Goal: Information Seeking & Learning: Learn about a topic

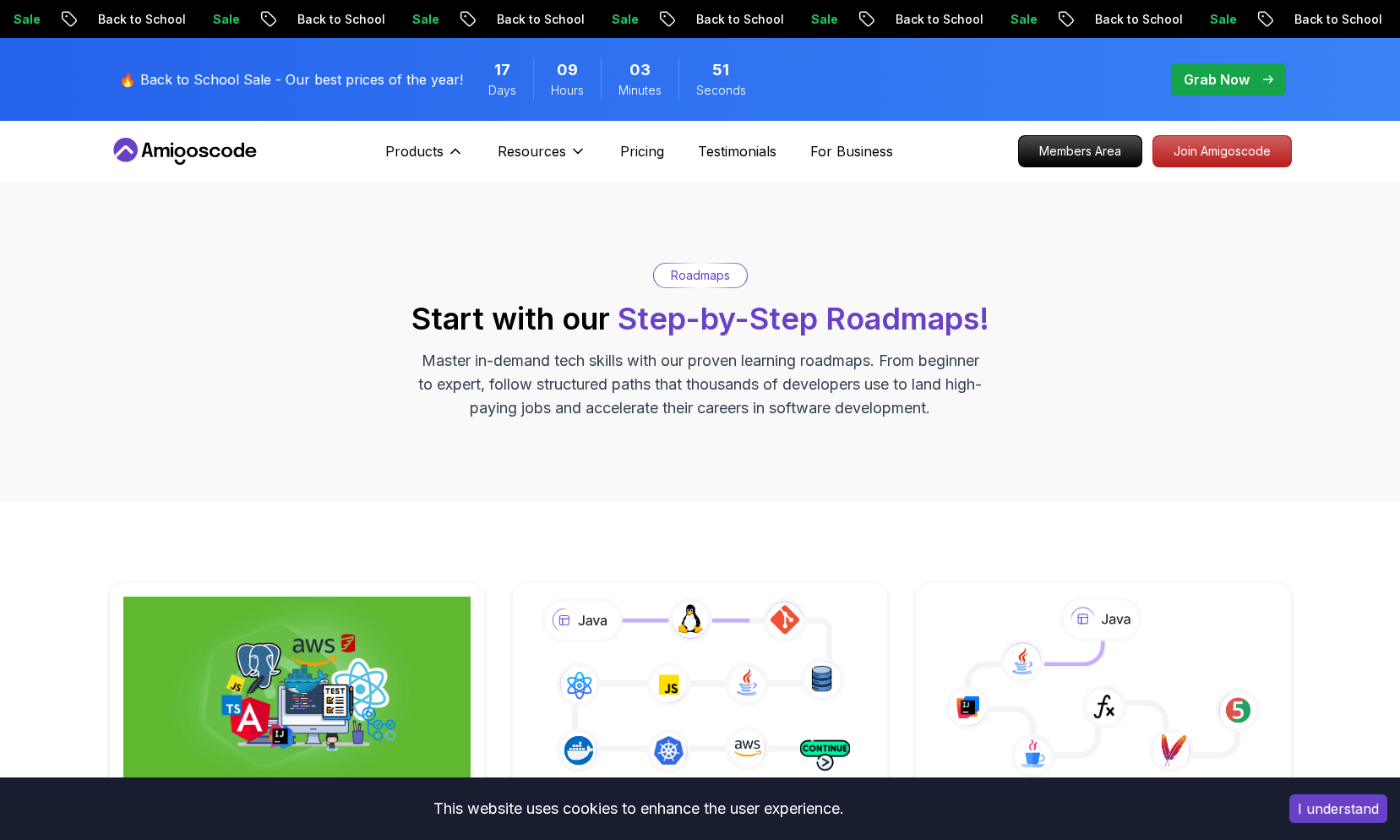
click at [449, 166] on button "Products" at bounding box center [424, 158] width 79 height 34
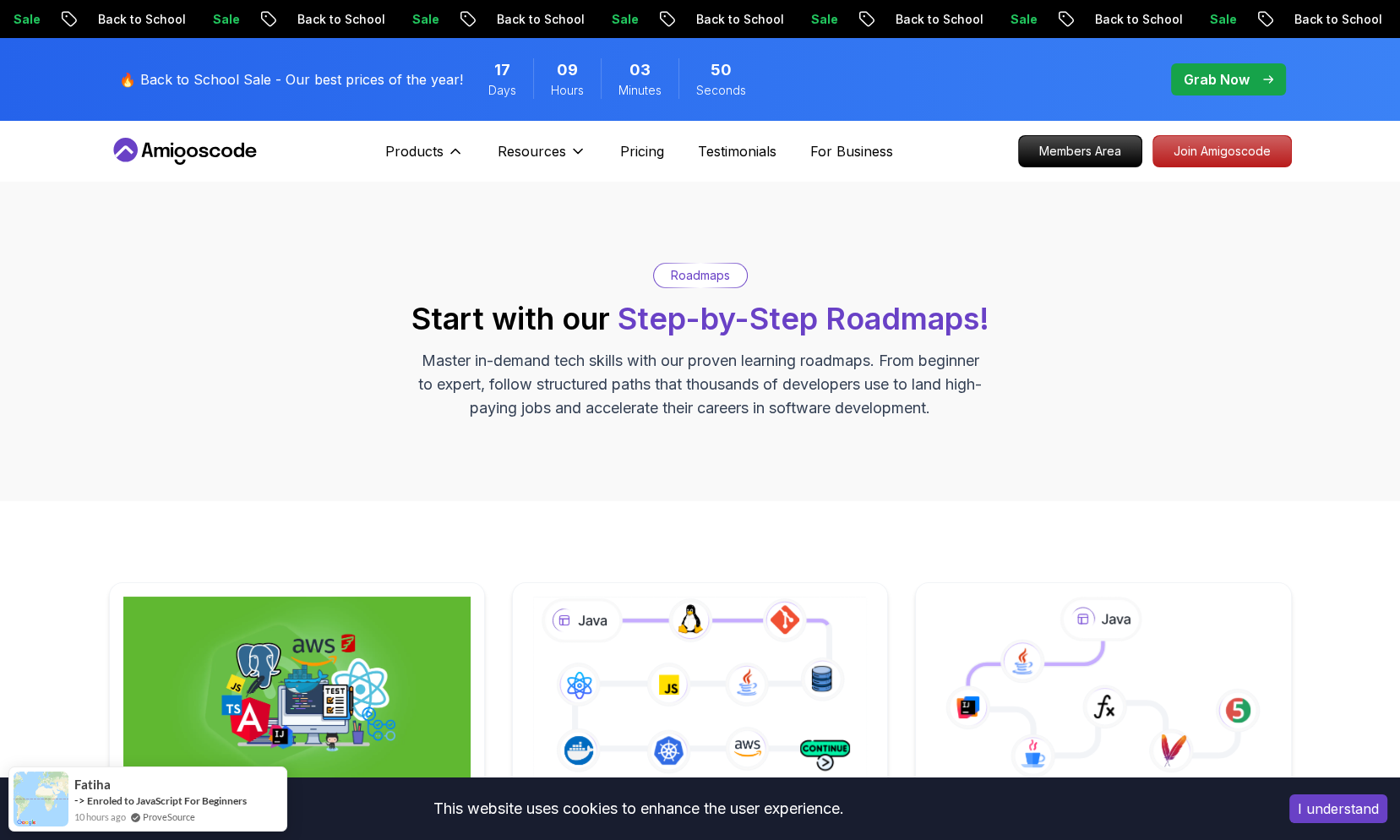
click at [433, 131] on nav "Products Products Portfolly The one-click portfolio builder for developers Cour…" at bounding box center [700, 151] width 1182 height 61
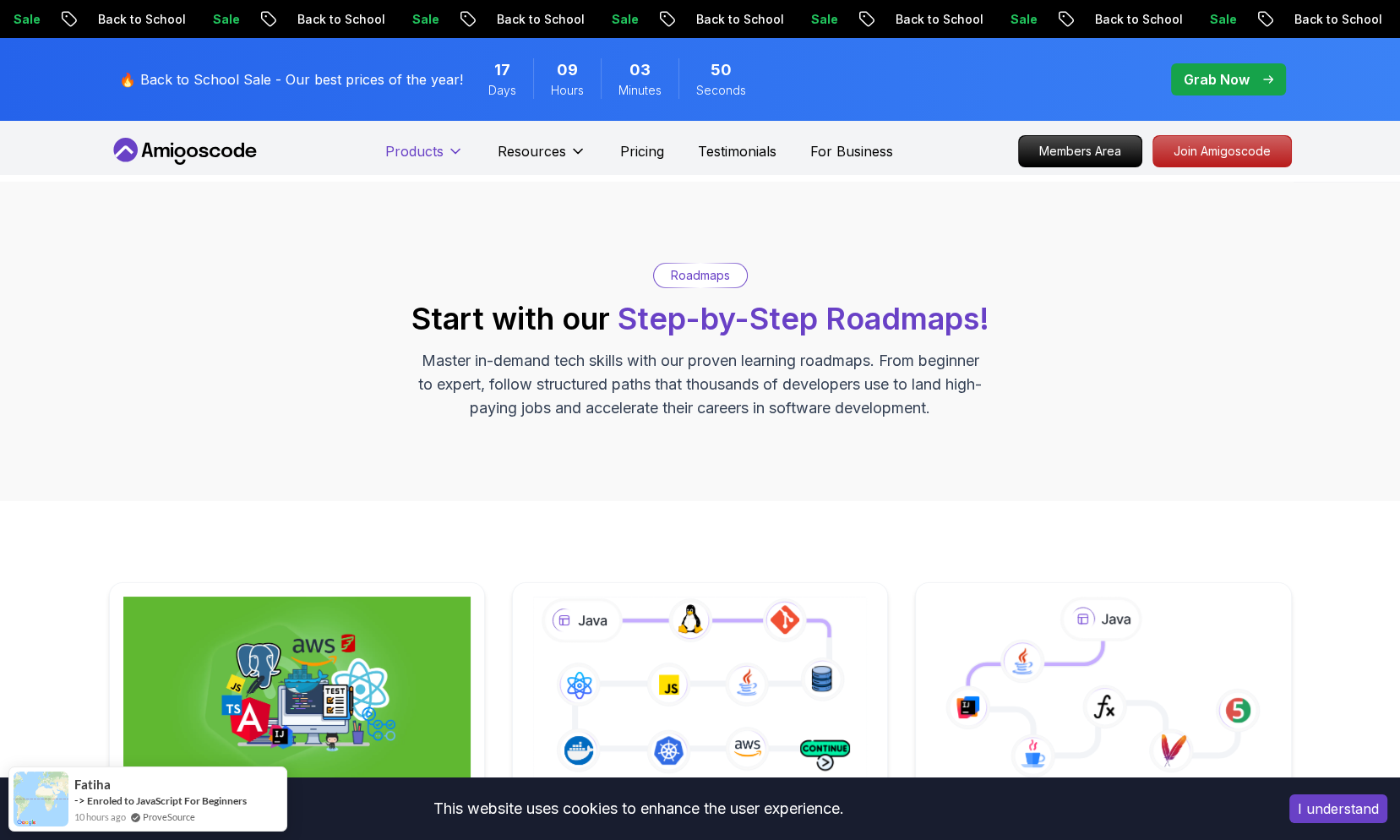
click at [431, 145] on p "Products" at bounding box center [413, 151] width 58 height 20
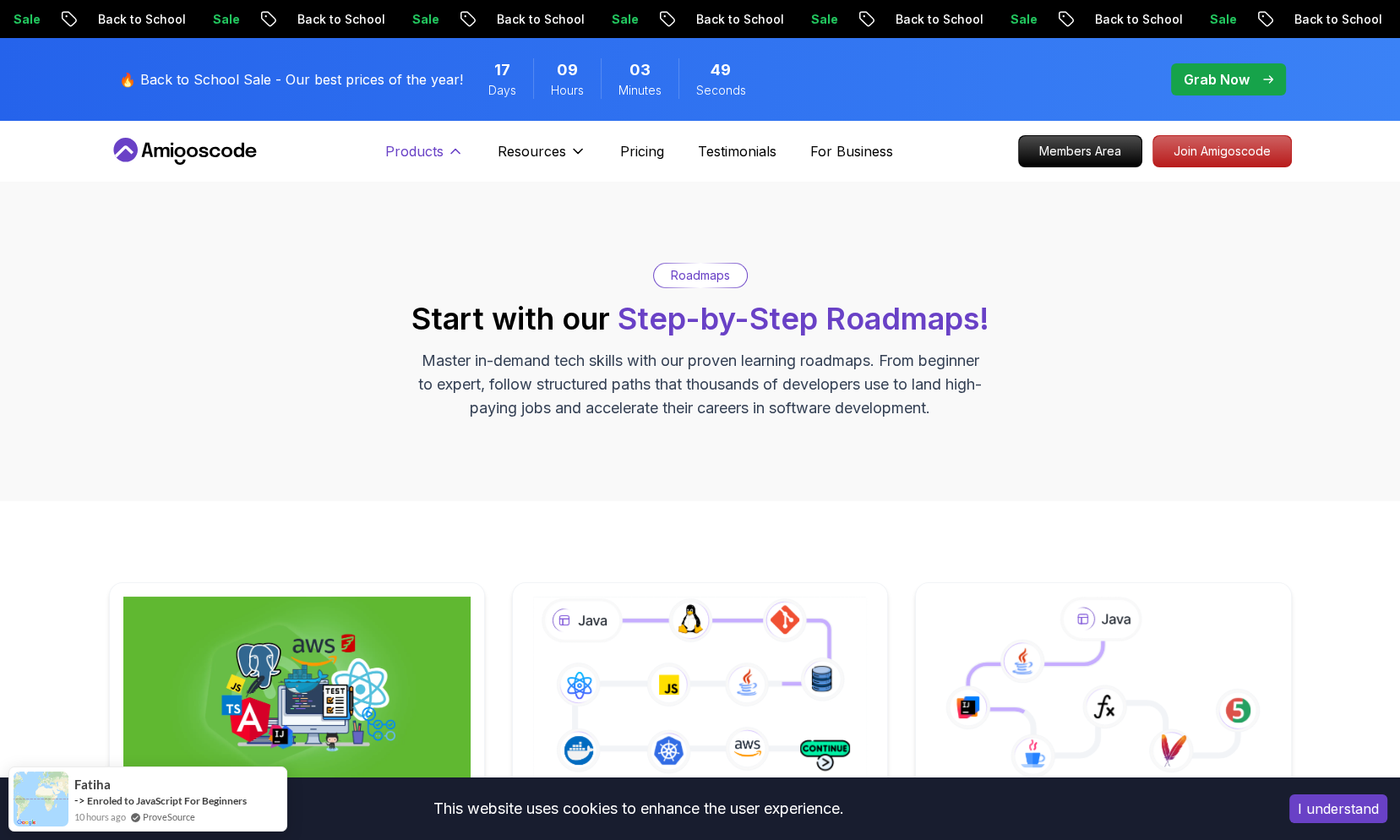
click at [452, 160] on button "Products" at bounding box center [424, 158] width 79 height 34
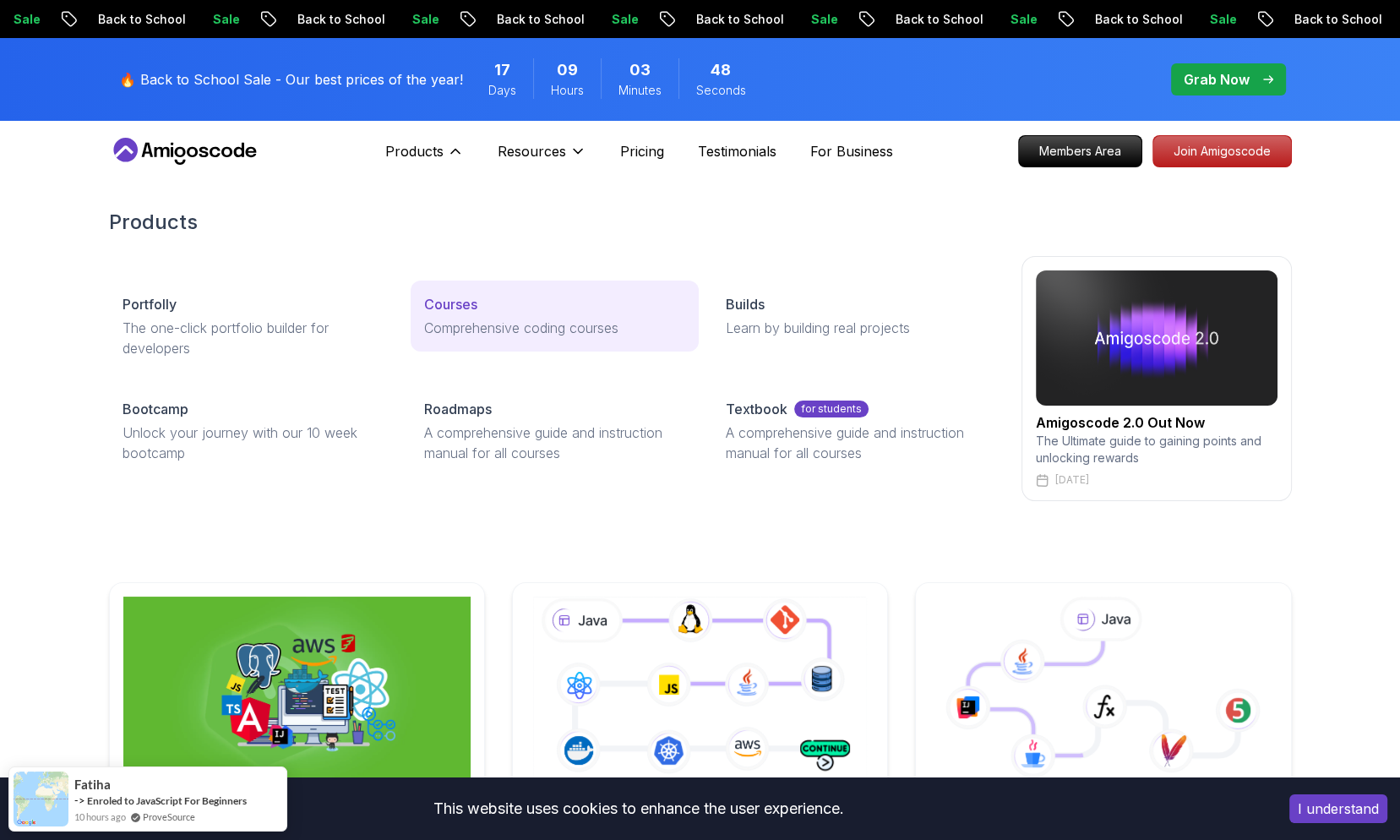
click at [469, 329] on p "Comprehensive coding courses" at bounding box center [554, 327] width 261 height 20
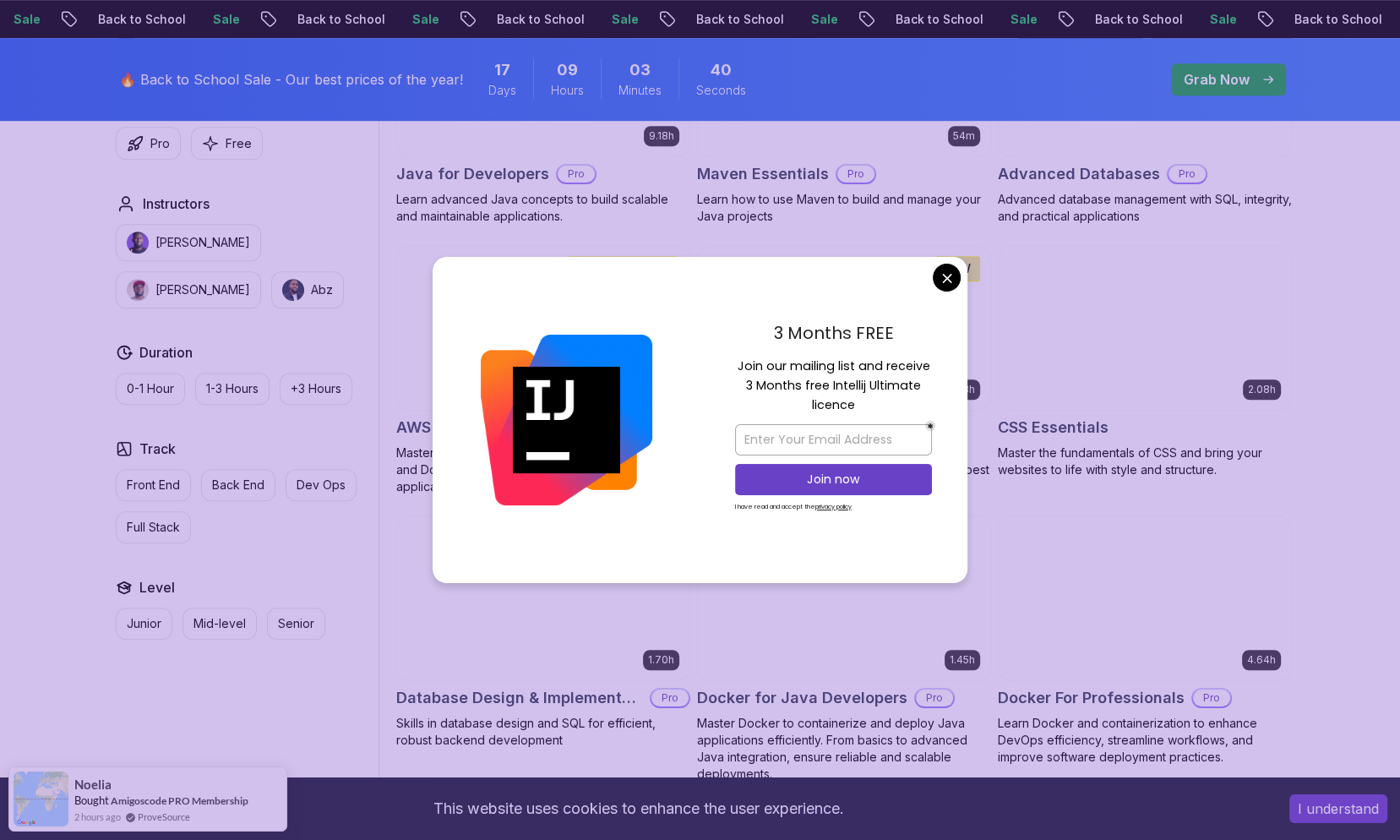
scroll to position [1098, 0]
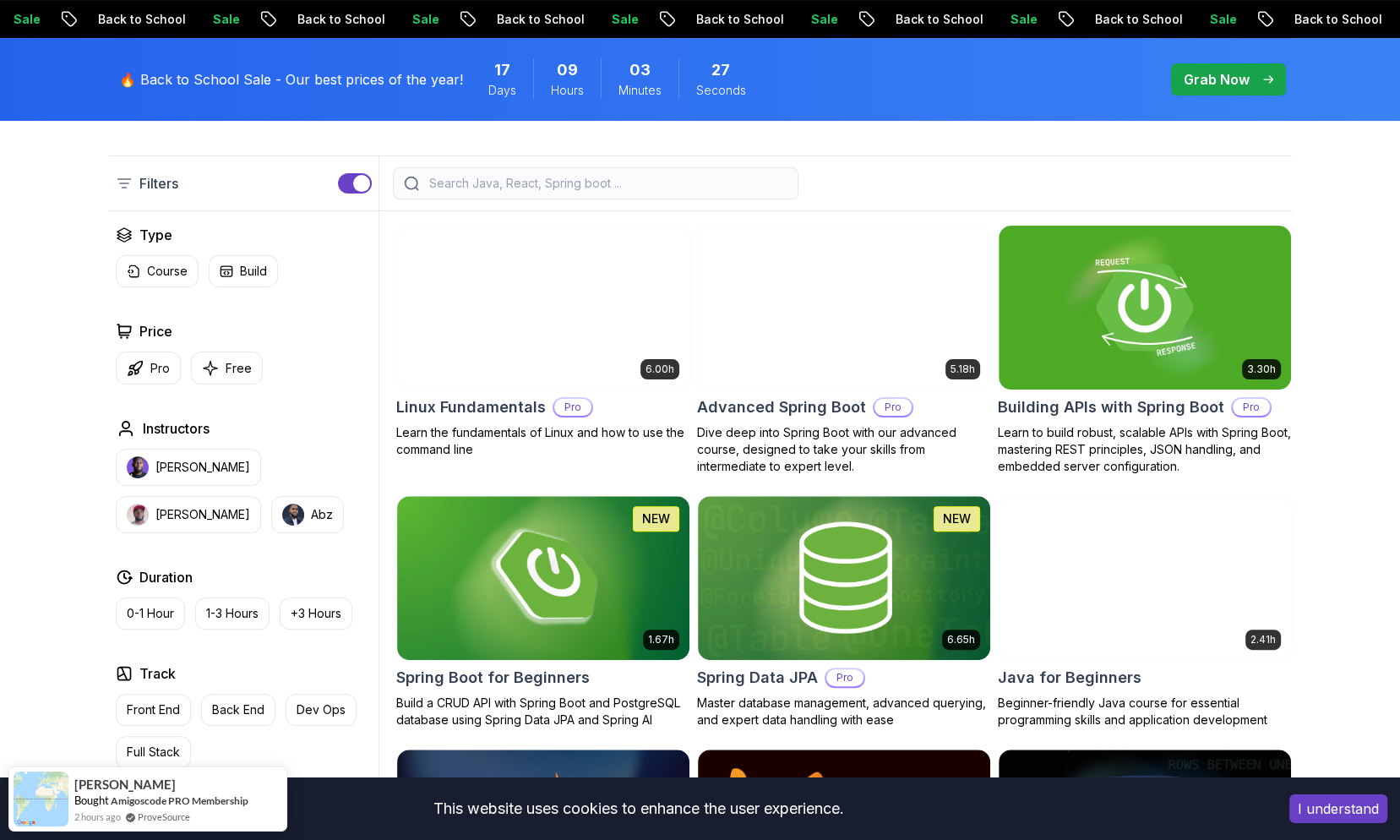
scroll to position [591, 0]
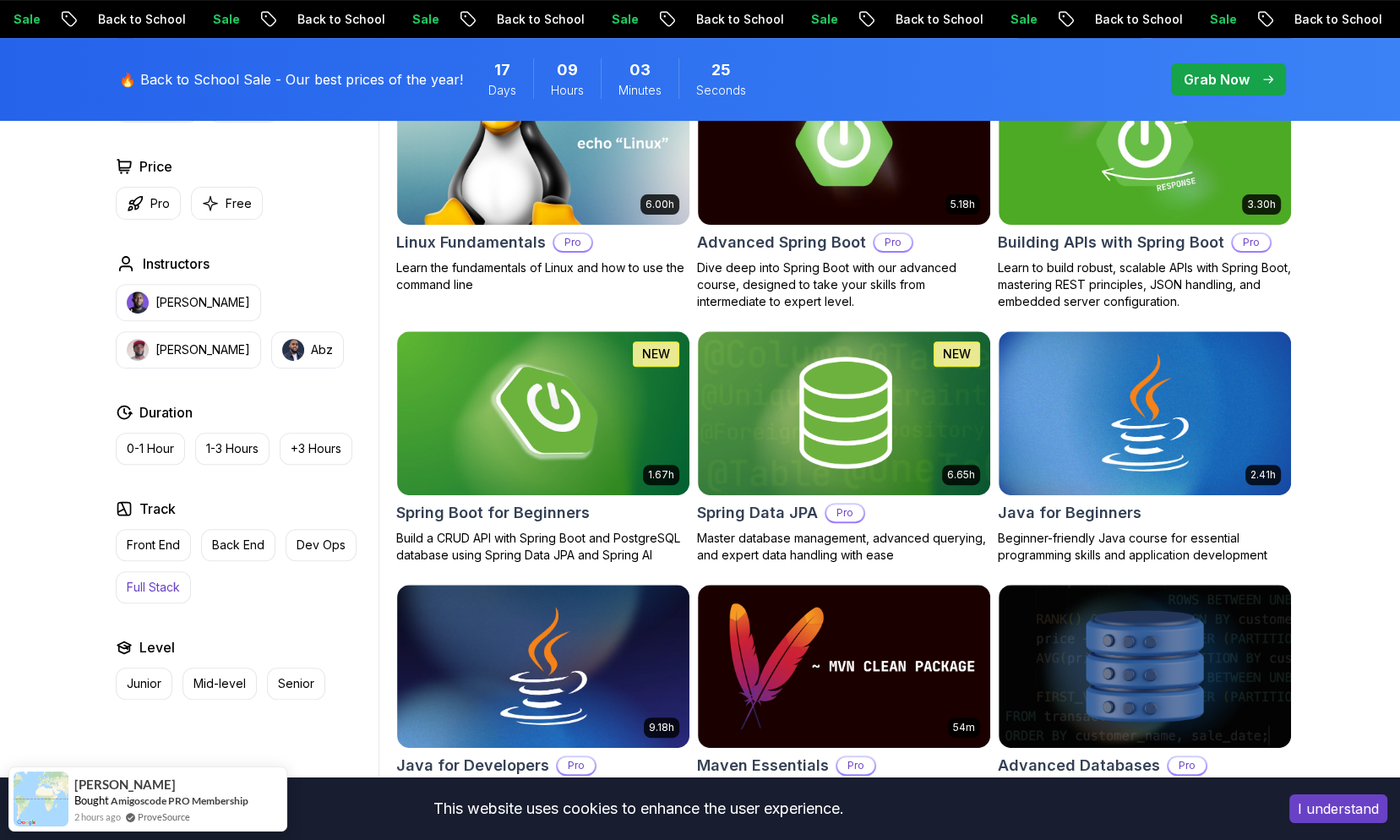
click at [150, 583] on p "Full Stack" at bounding box center [153, 587] width 53 height 16
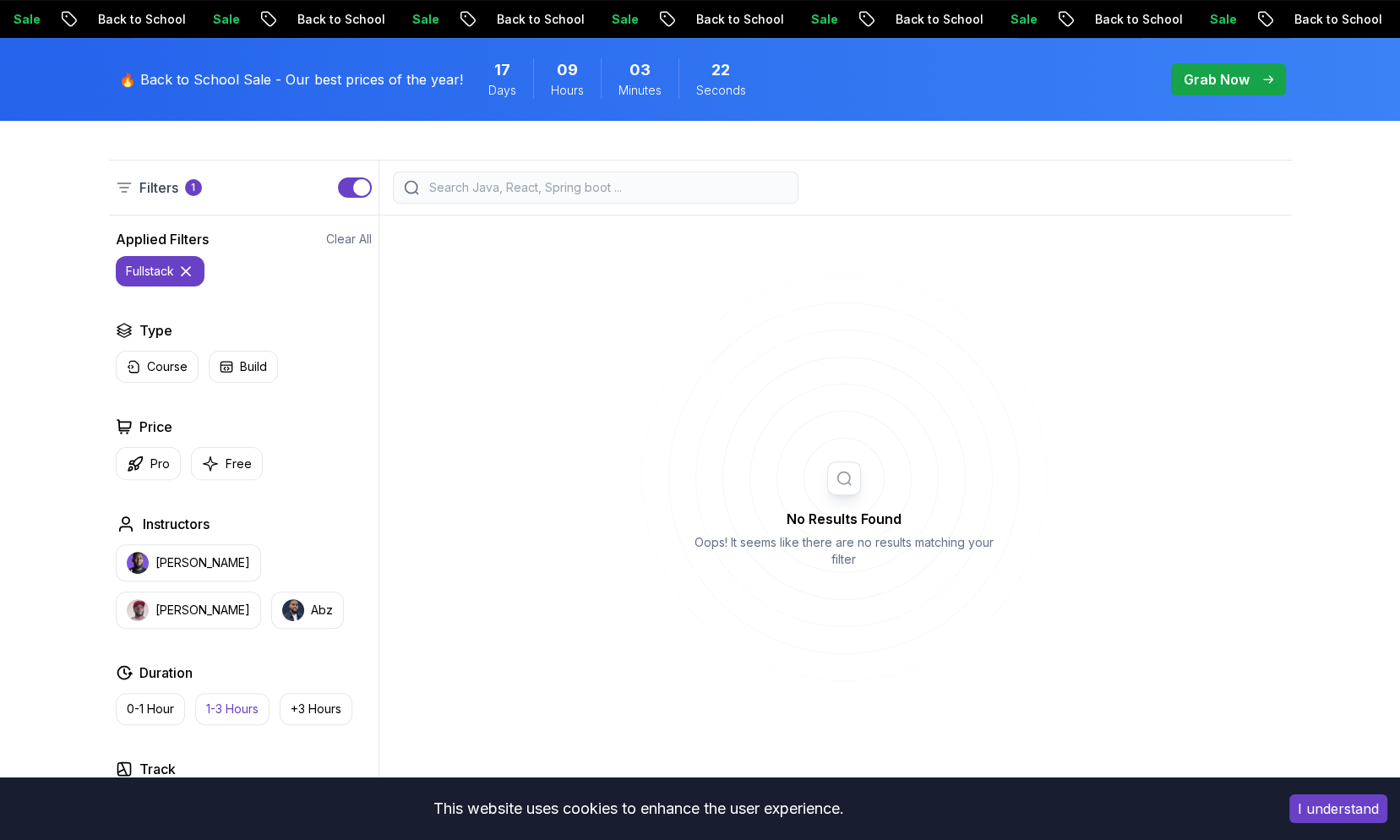
scroll to position [338, 0]
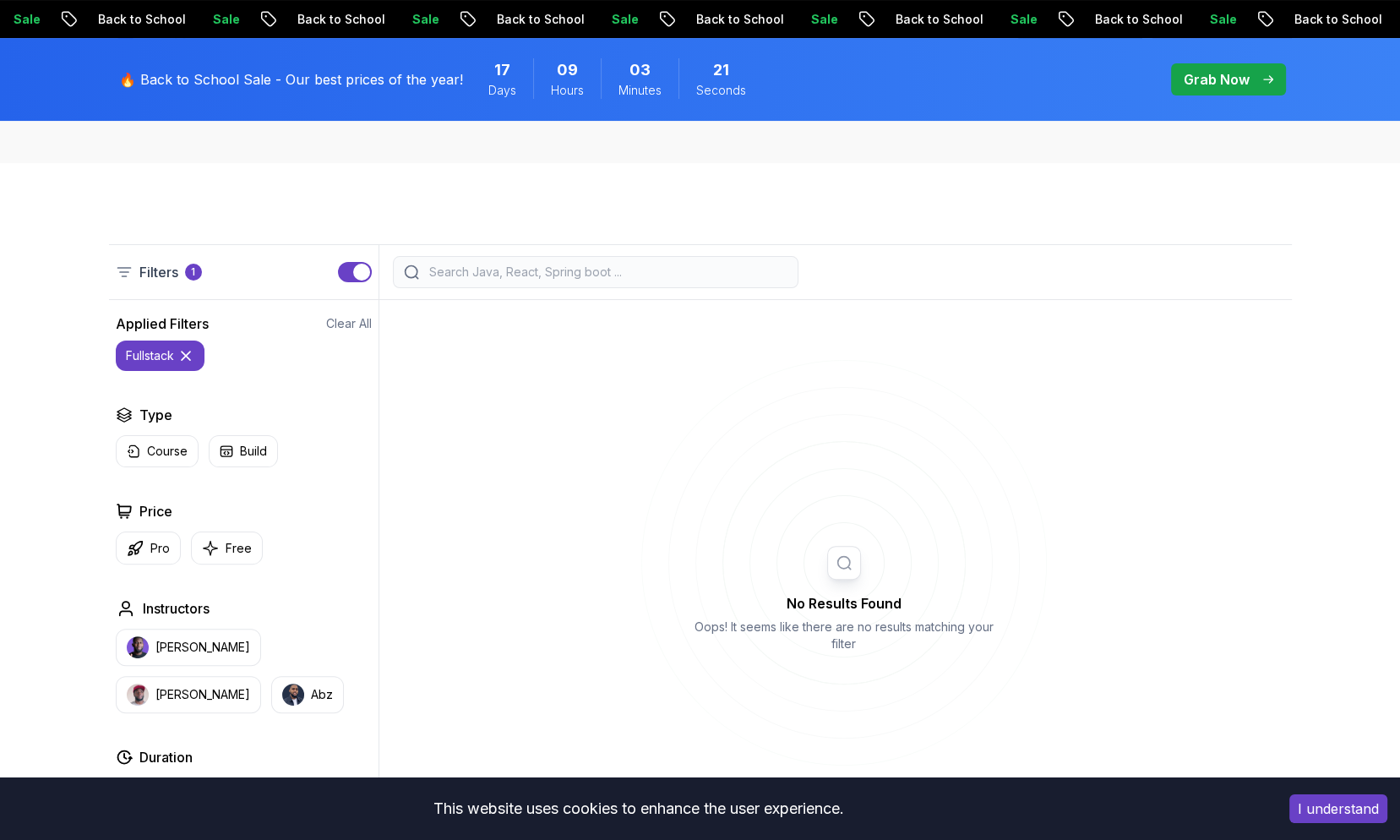
click at [184, 357] on icon at bounding box center [186, 355] width 9 height 9
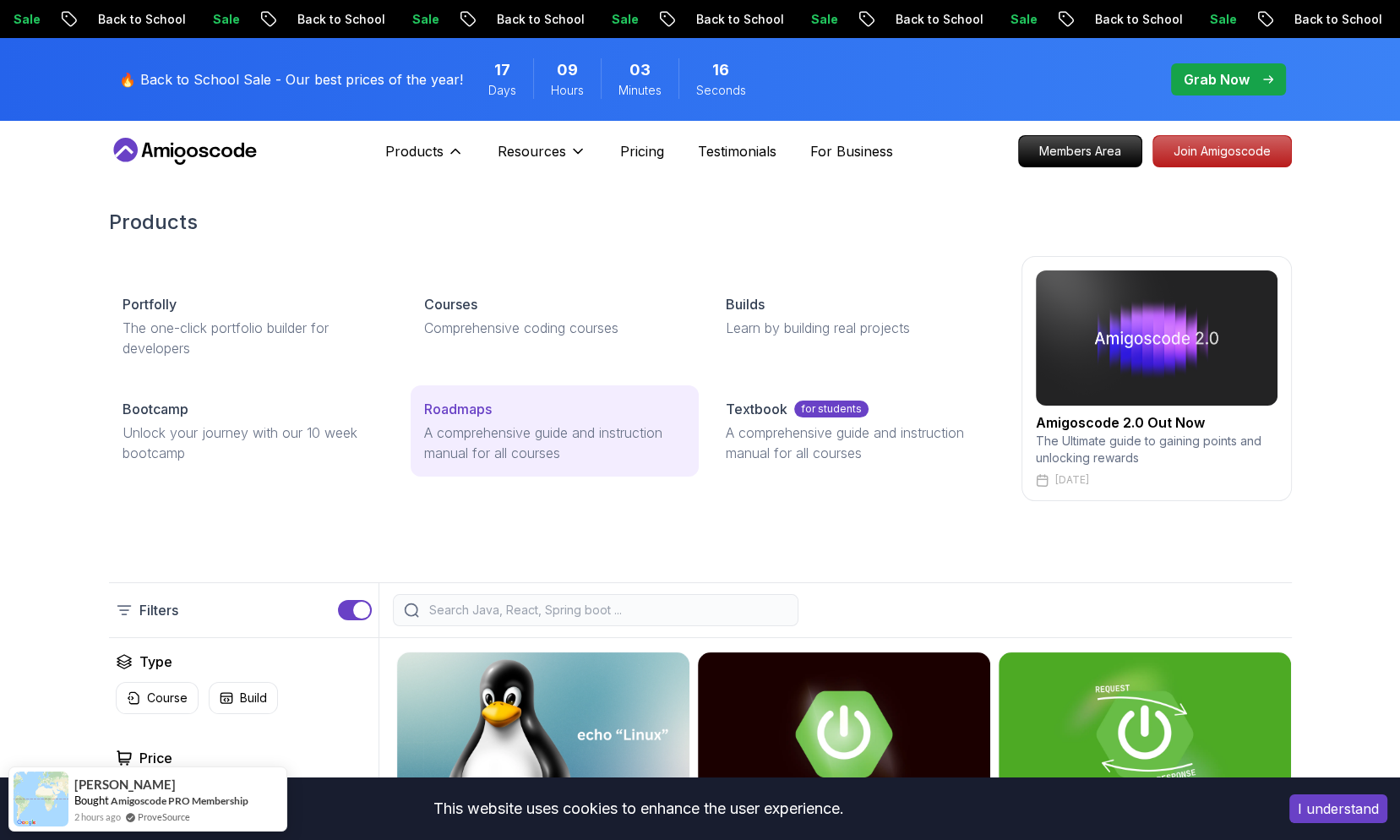
click at [493, 435] on p "A comprehensive guide and instruction manual for all courses" at bounding box center [554, 442] width 261 height 41
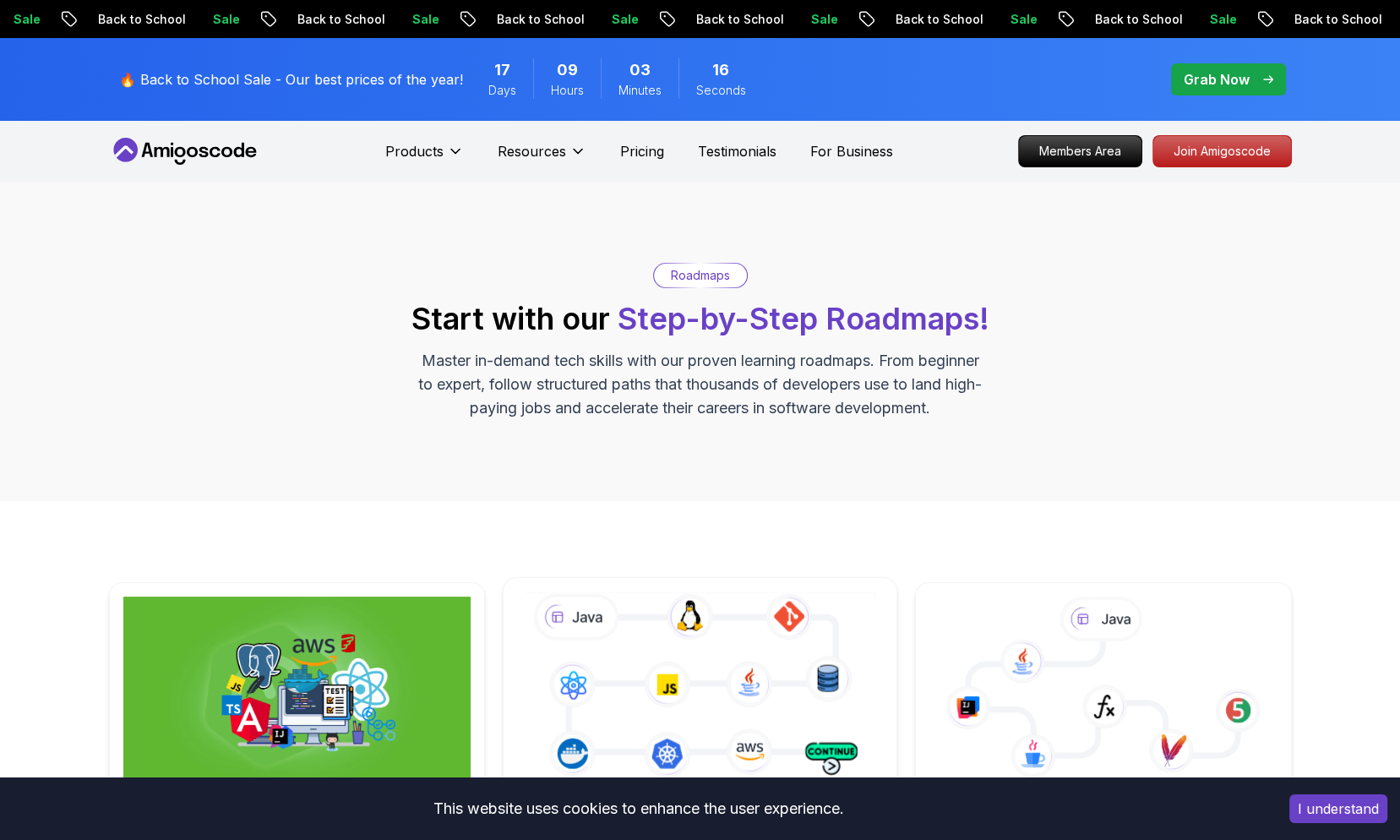
scroll to position [338, 0]
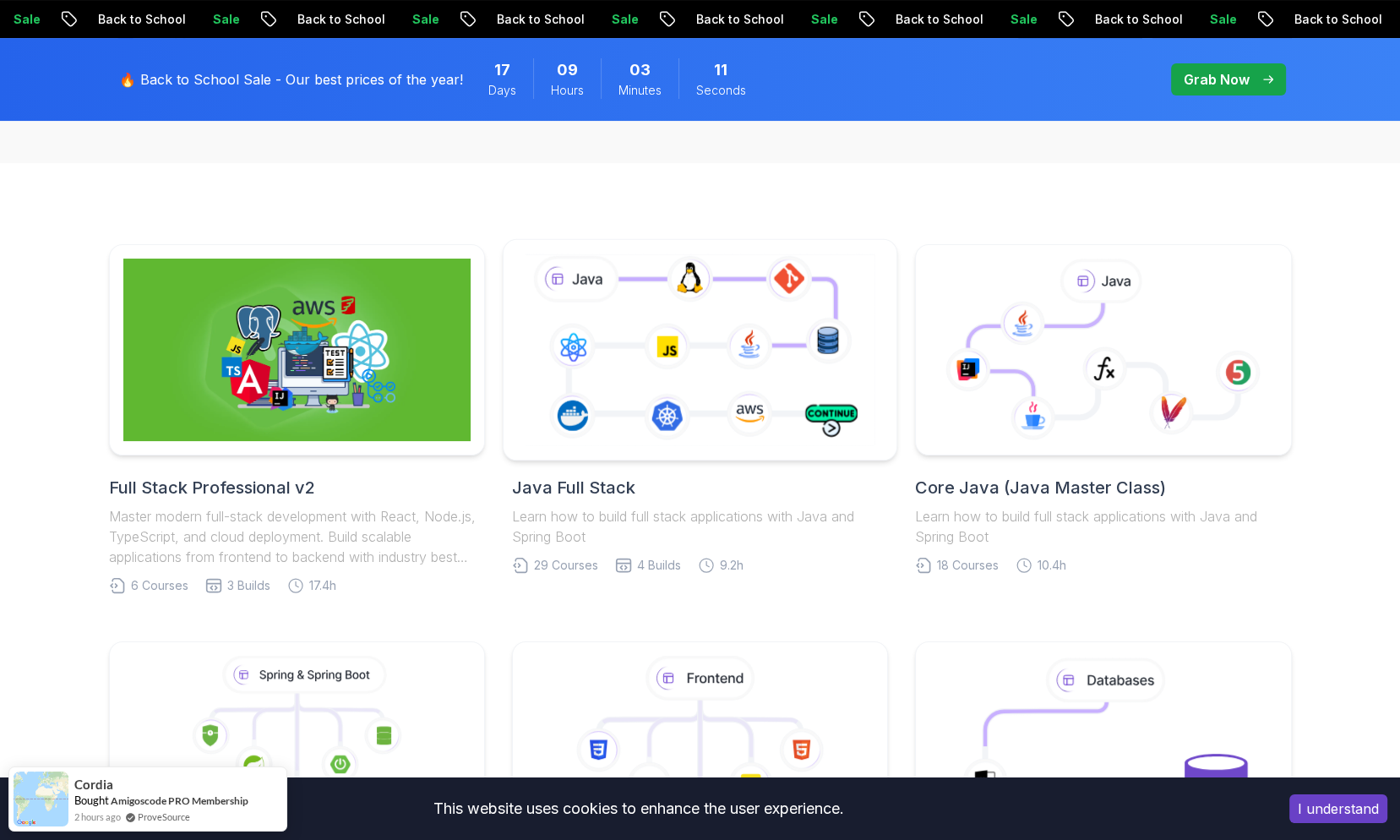
click at [609, 414] on icon at bounding box center [700, 348] width 357 height 199
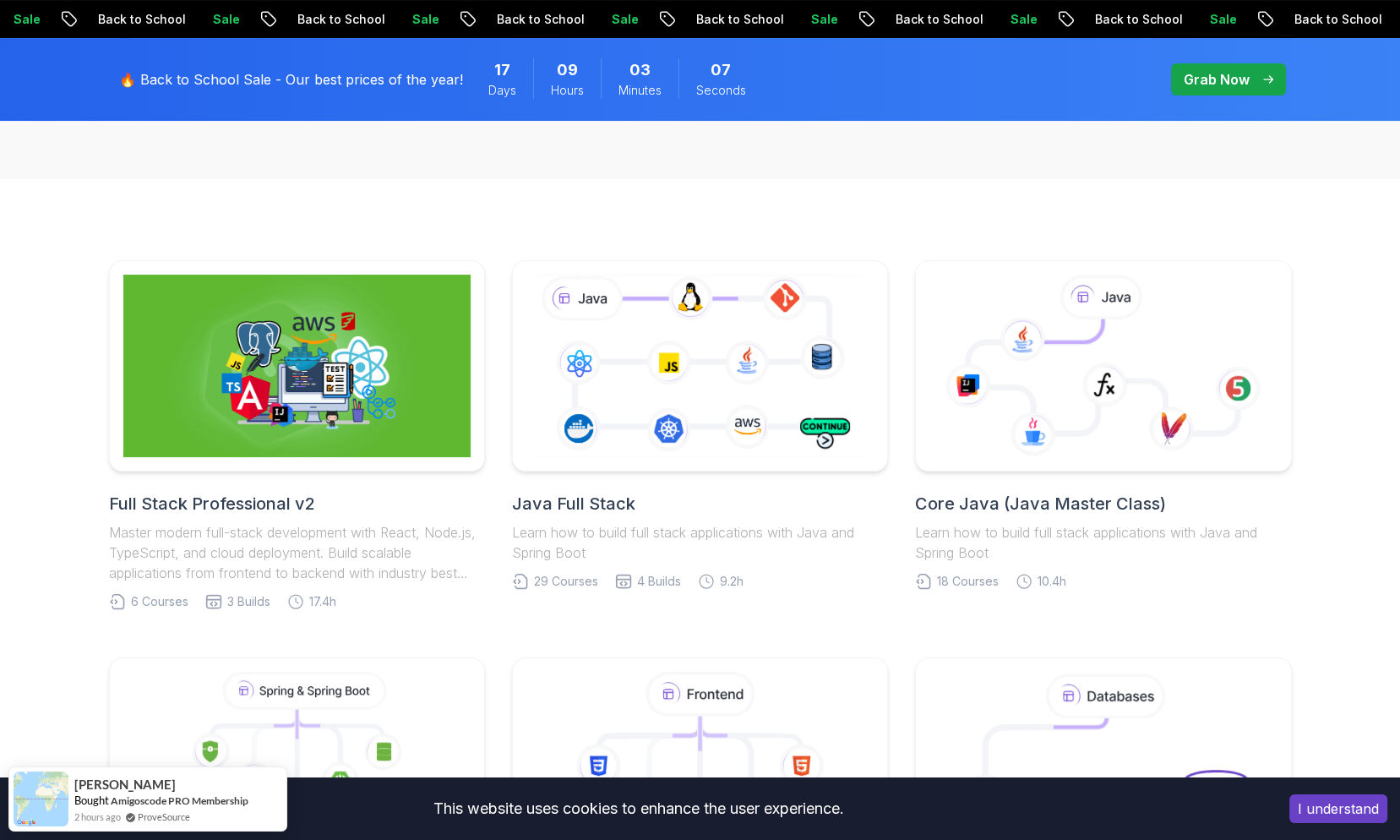
scroll to position [338, 0]
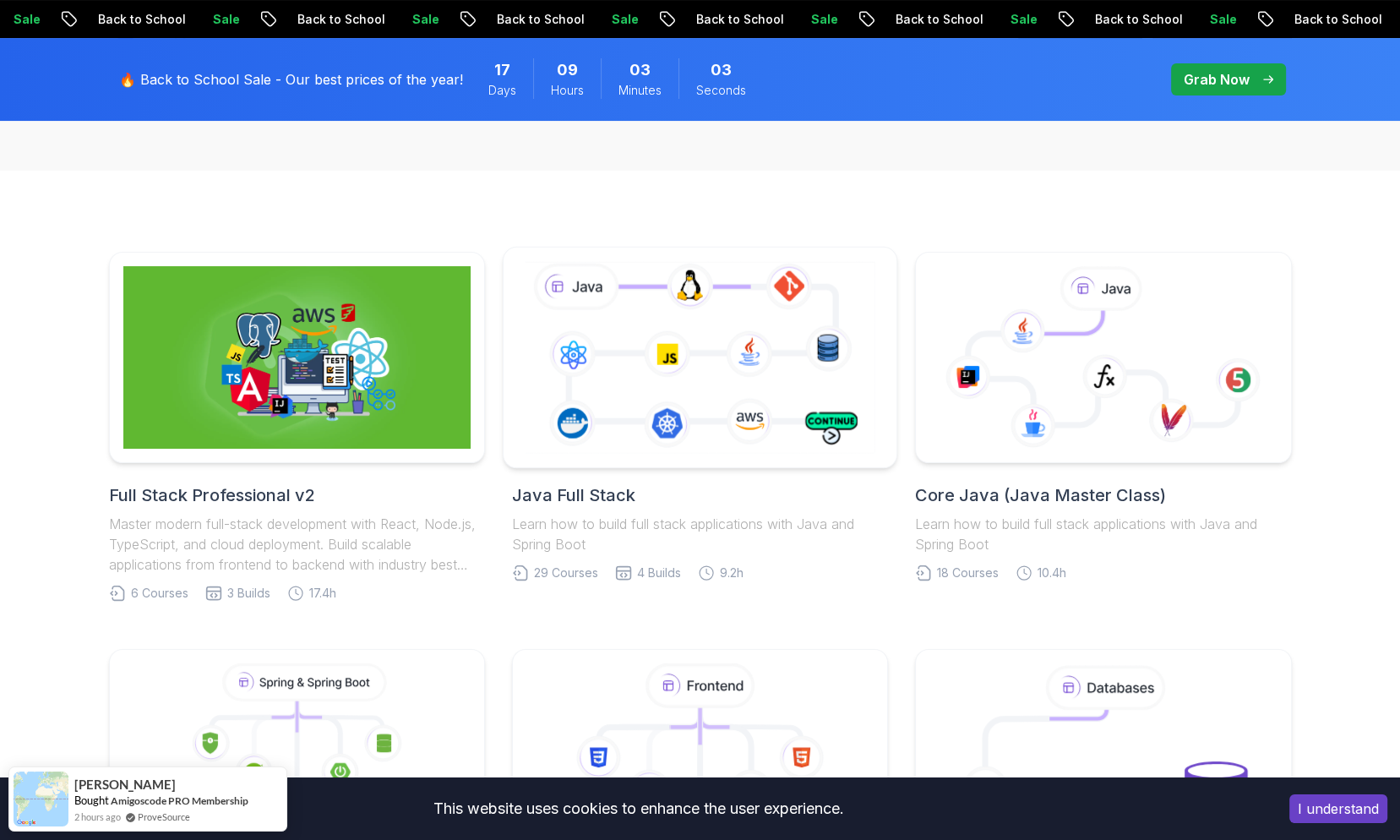
scroll to position [338, 0]
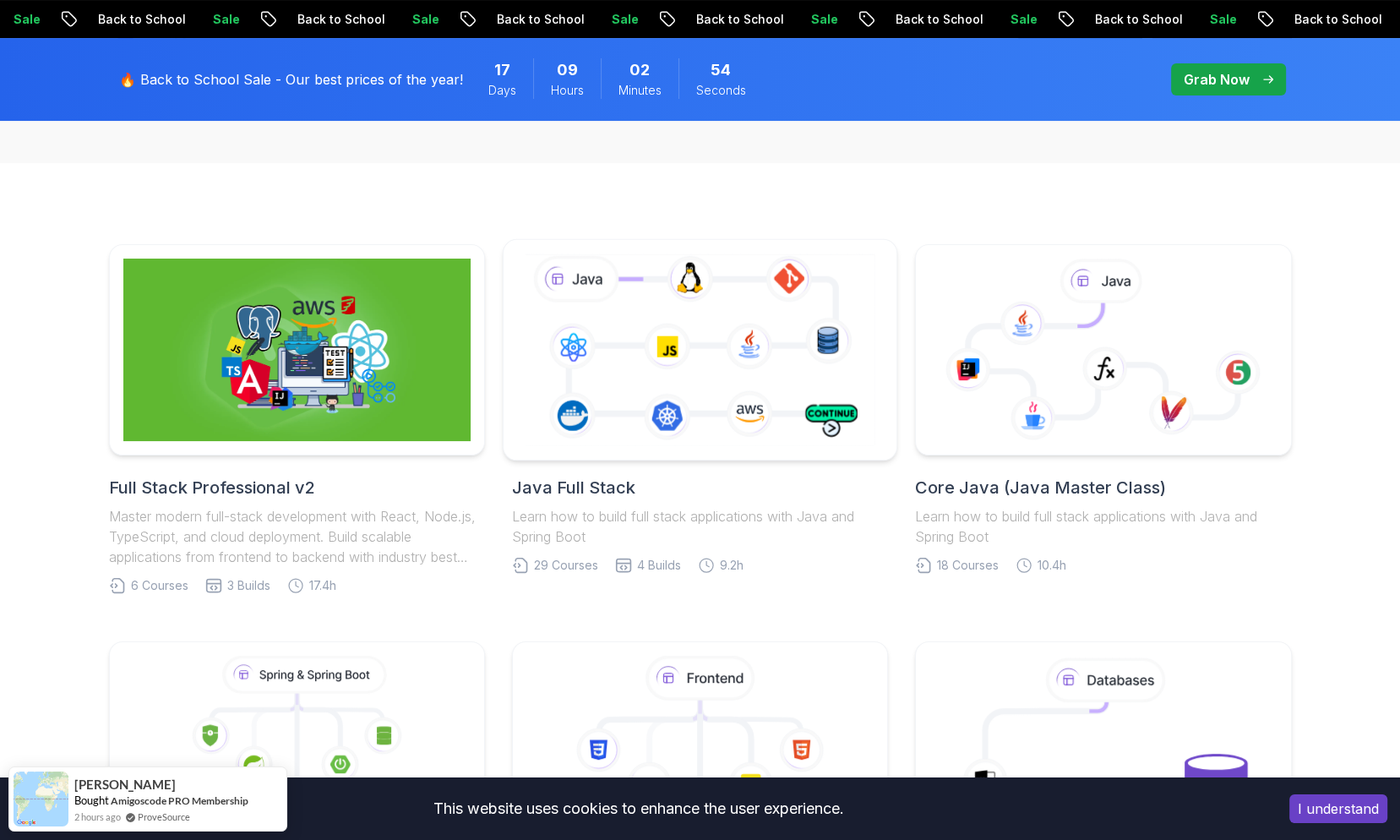
click at [687, 368] on icon at bounding box center [700, 348] width 357 height 199
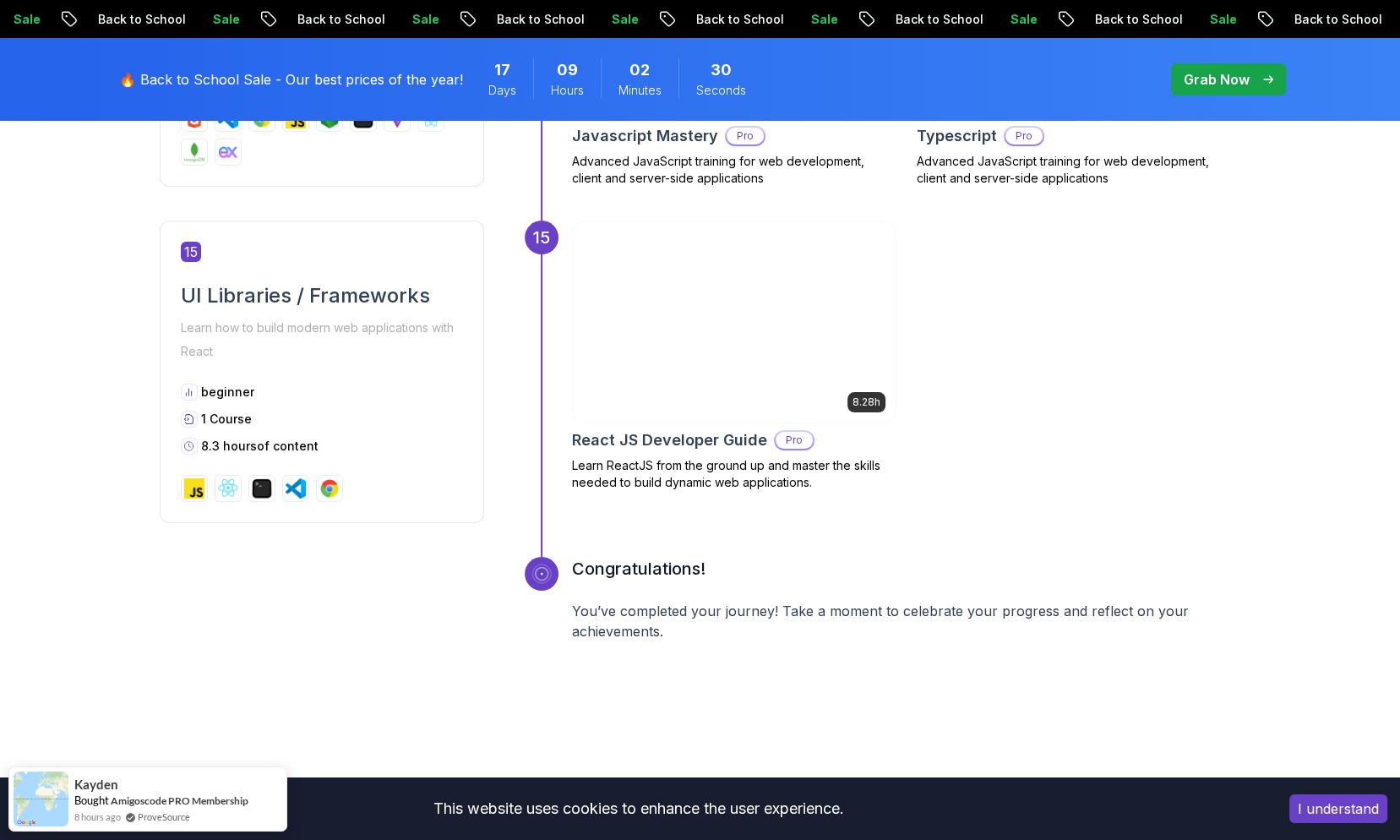
scroll to position [7012, 0]
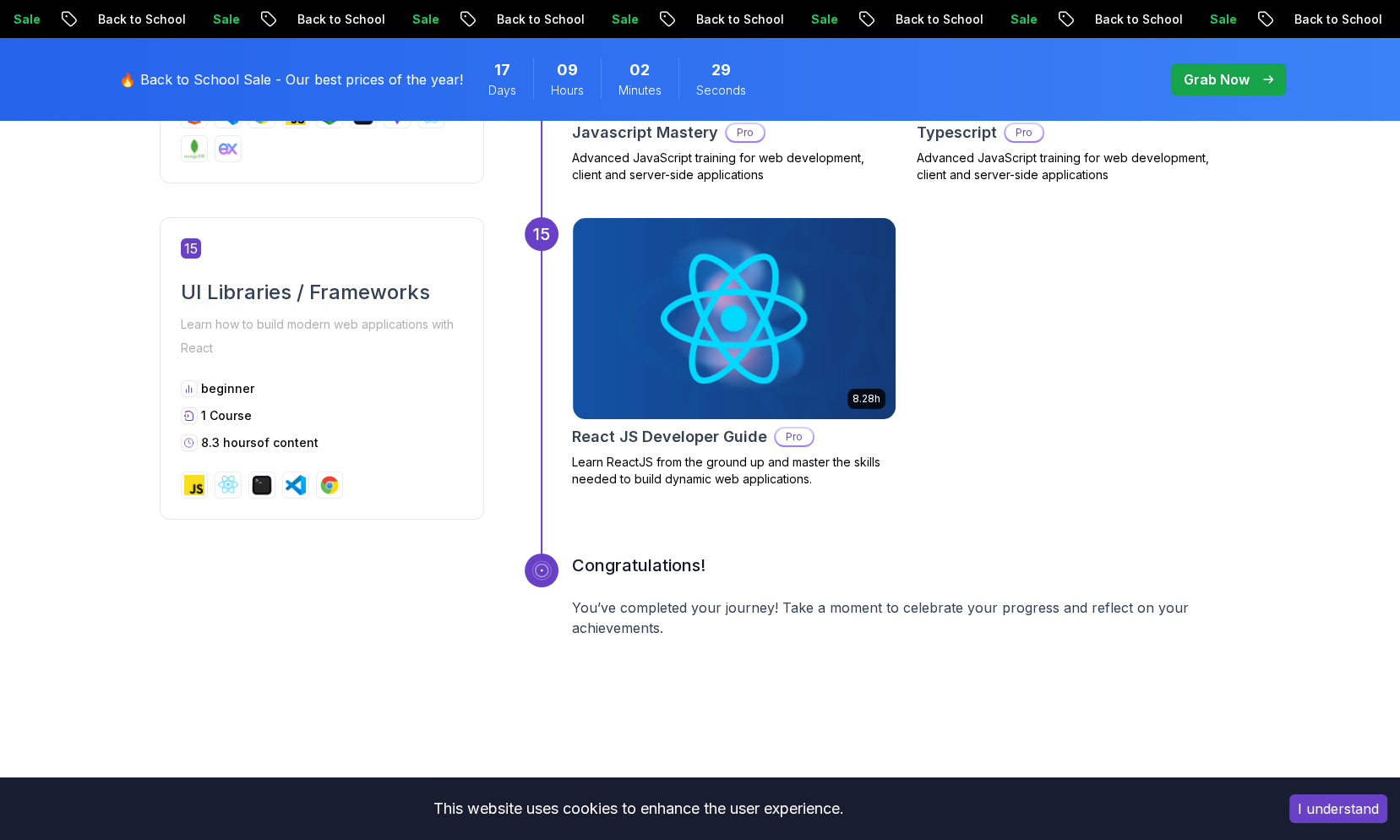
click at [1014, 483] on div "8.28h React JS Developer Guide Pro Learn ReactJS from the ground up and master …" at bounding box center [907, 368] width 669 height 303
click at [963, 533] on div "15 8.28h React JS Developer Guide Pro Learn ReactJS from the ground up and mast…" at bounding box center [882, 385] width 716 height 336
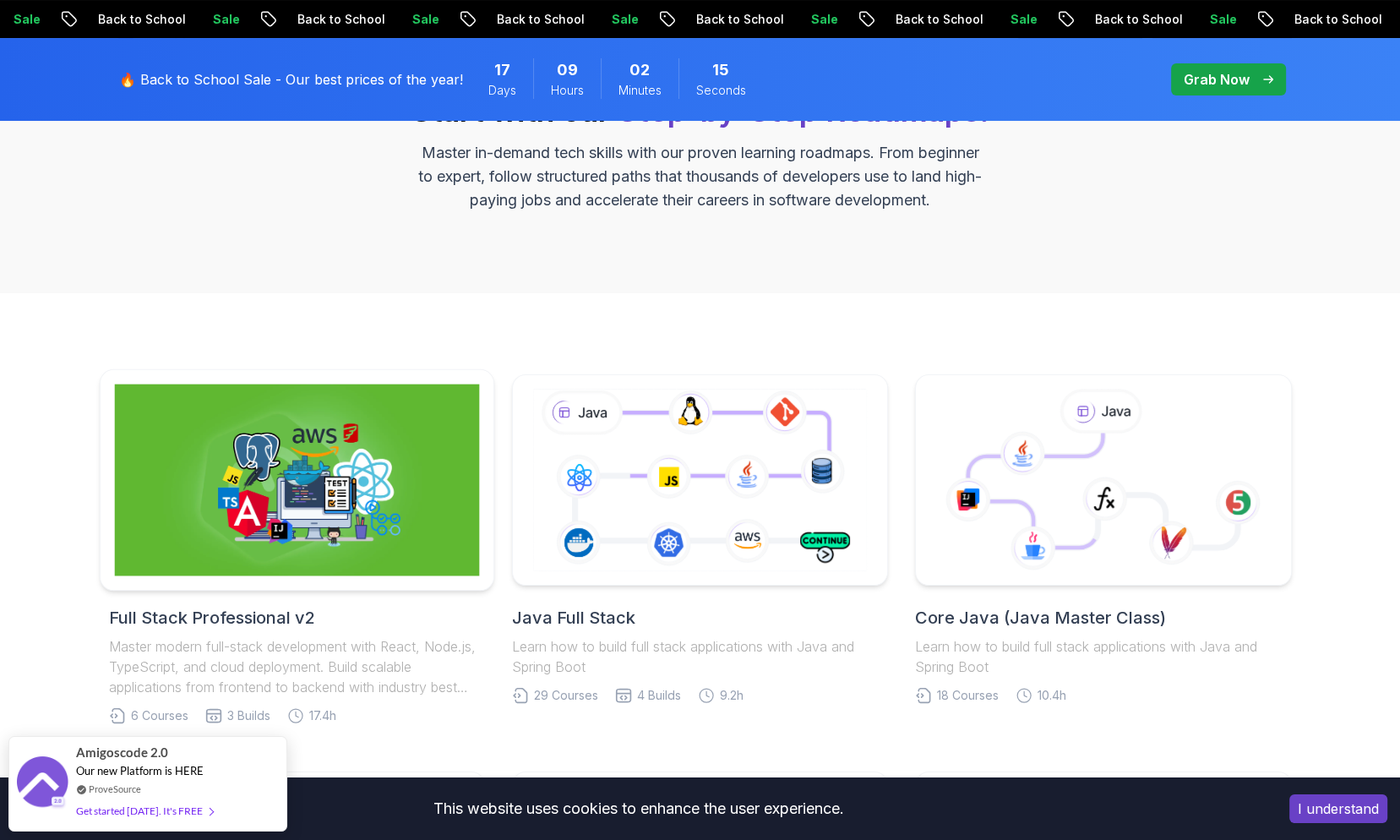
scroll to position [253, 0]
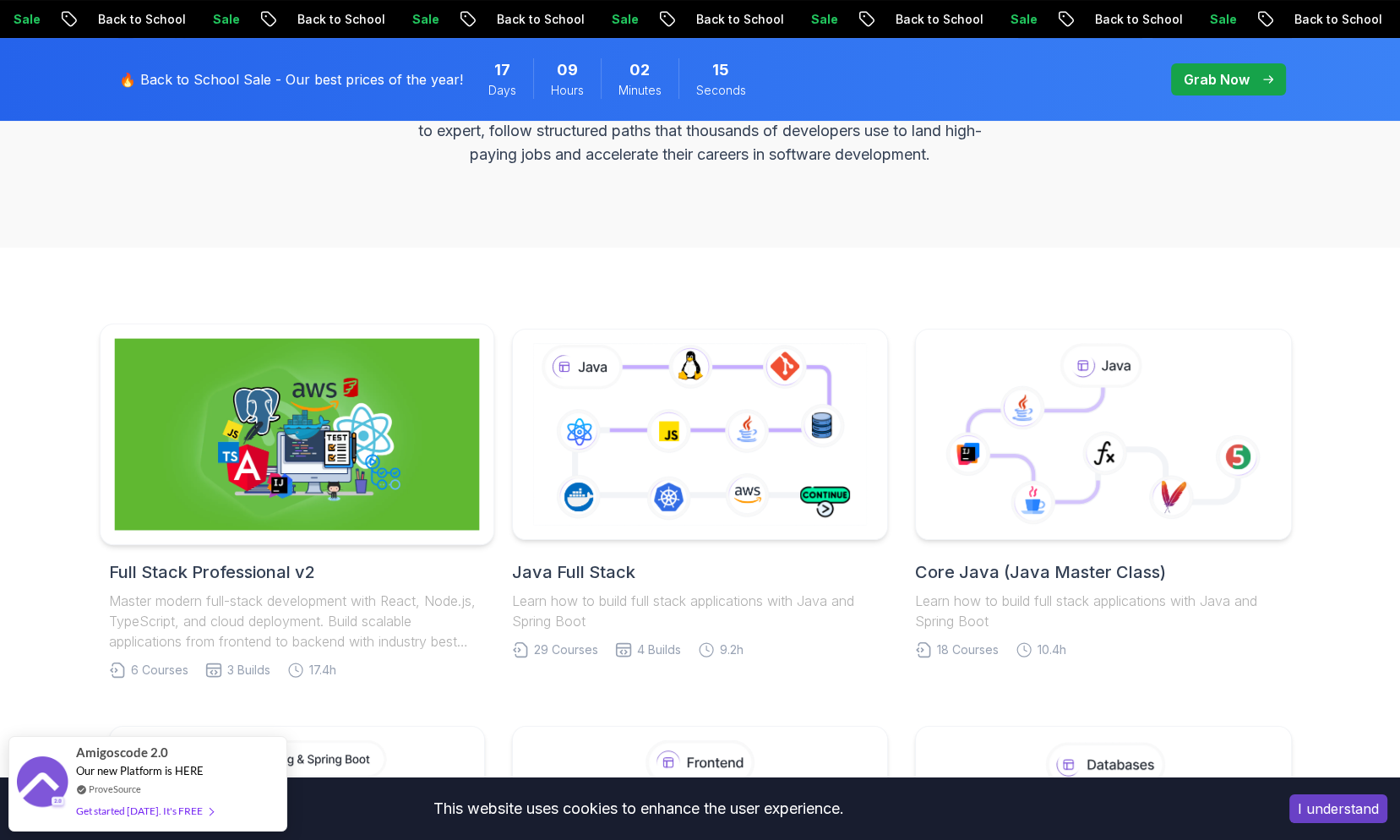
click at [409, 507] on img at bounding box center [296, 434] width 365 height 192
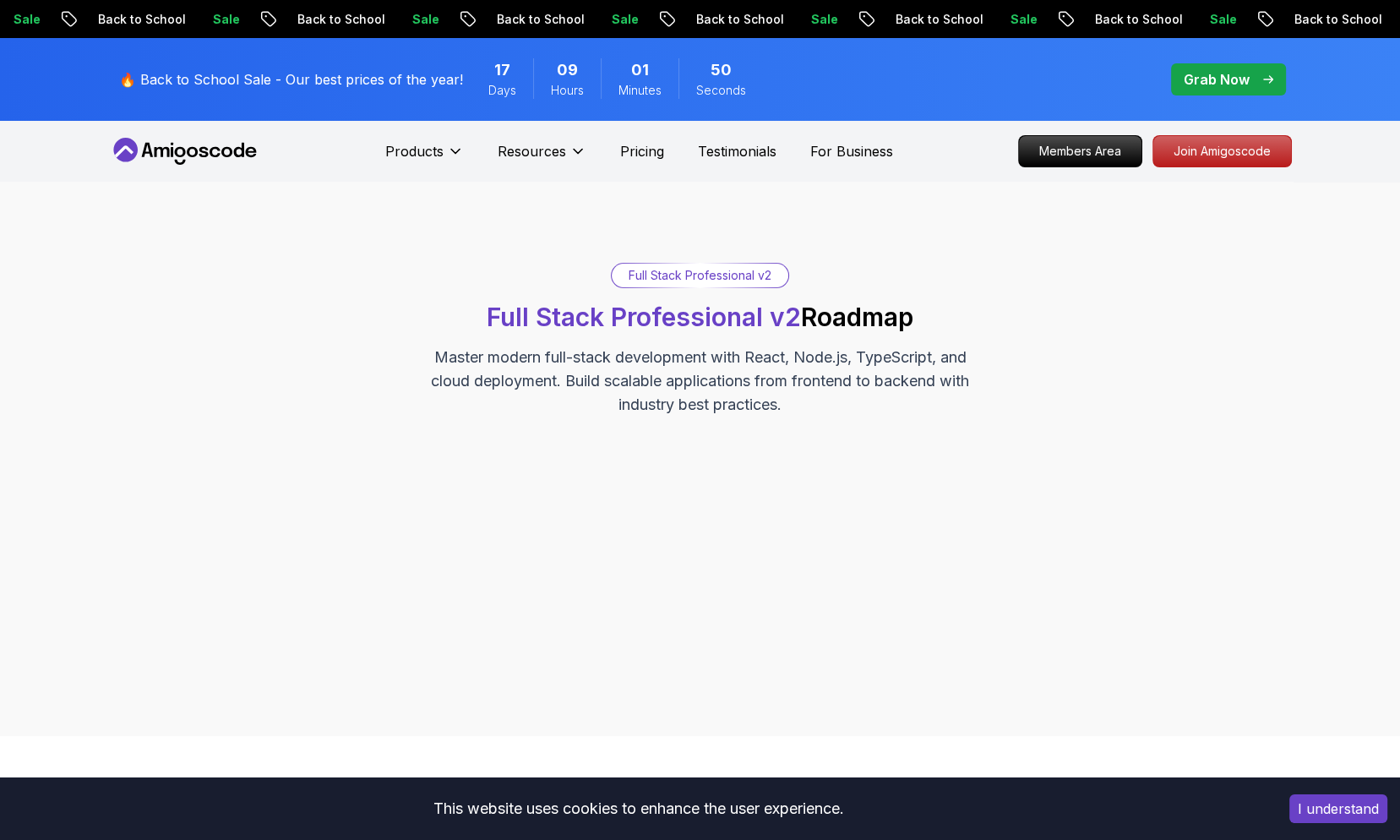
drag, startPoint x: 798, startPoint y: 362, endPoint x: 795, endPoint y: 371, distance: 9.5
click at [798, 362] on p "Master modern full-stack development with React, Node.js, TypeScript, and cloud…" at bounding box center [700, 381] width 568 height 71
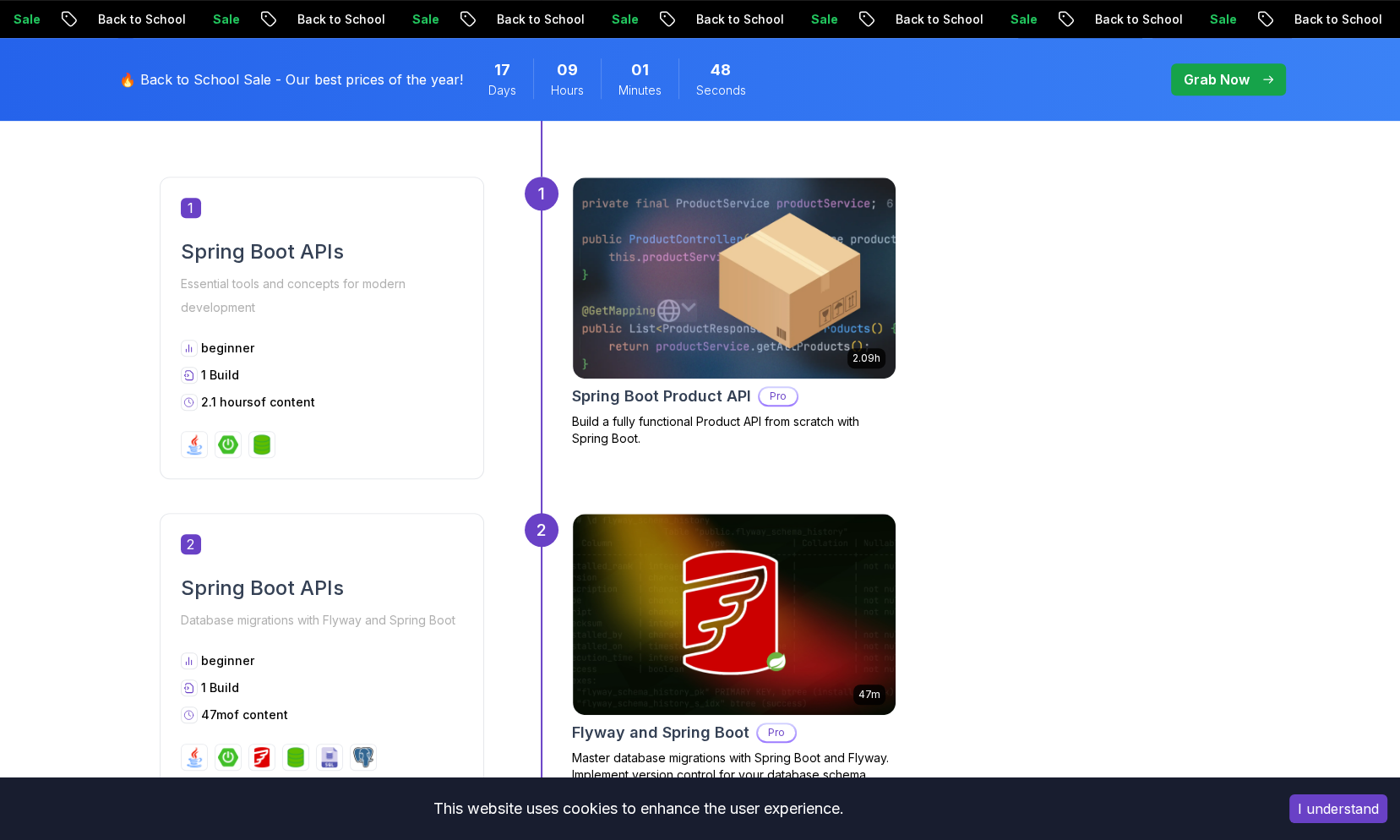
scroll to position [929, 0]
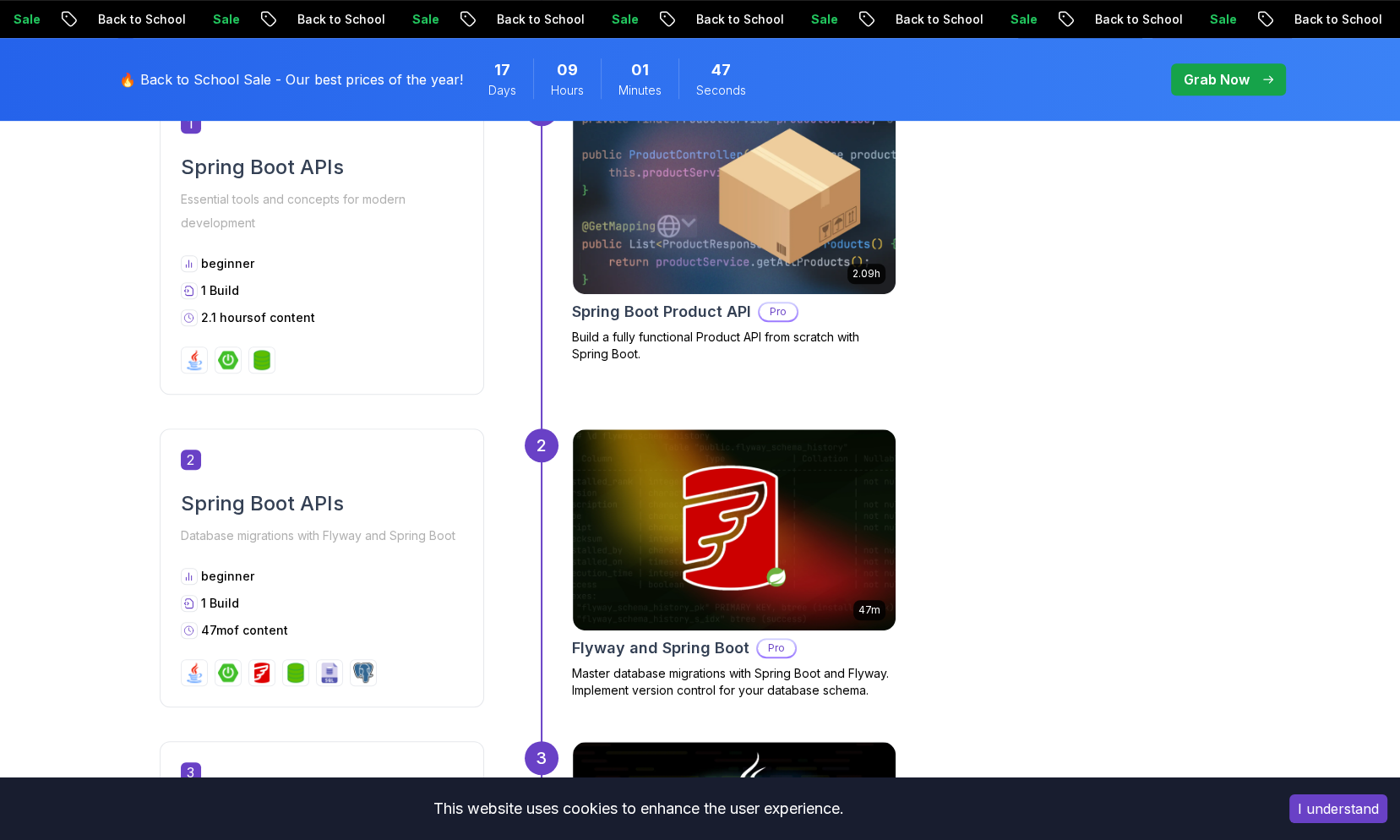
drag, startPoint x: 199, startPoint y: 669, endPoint x: 79, endPoint y: 570, distance: 155.6
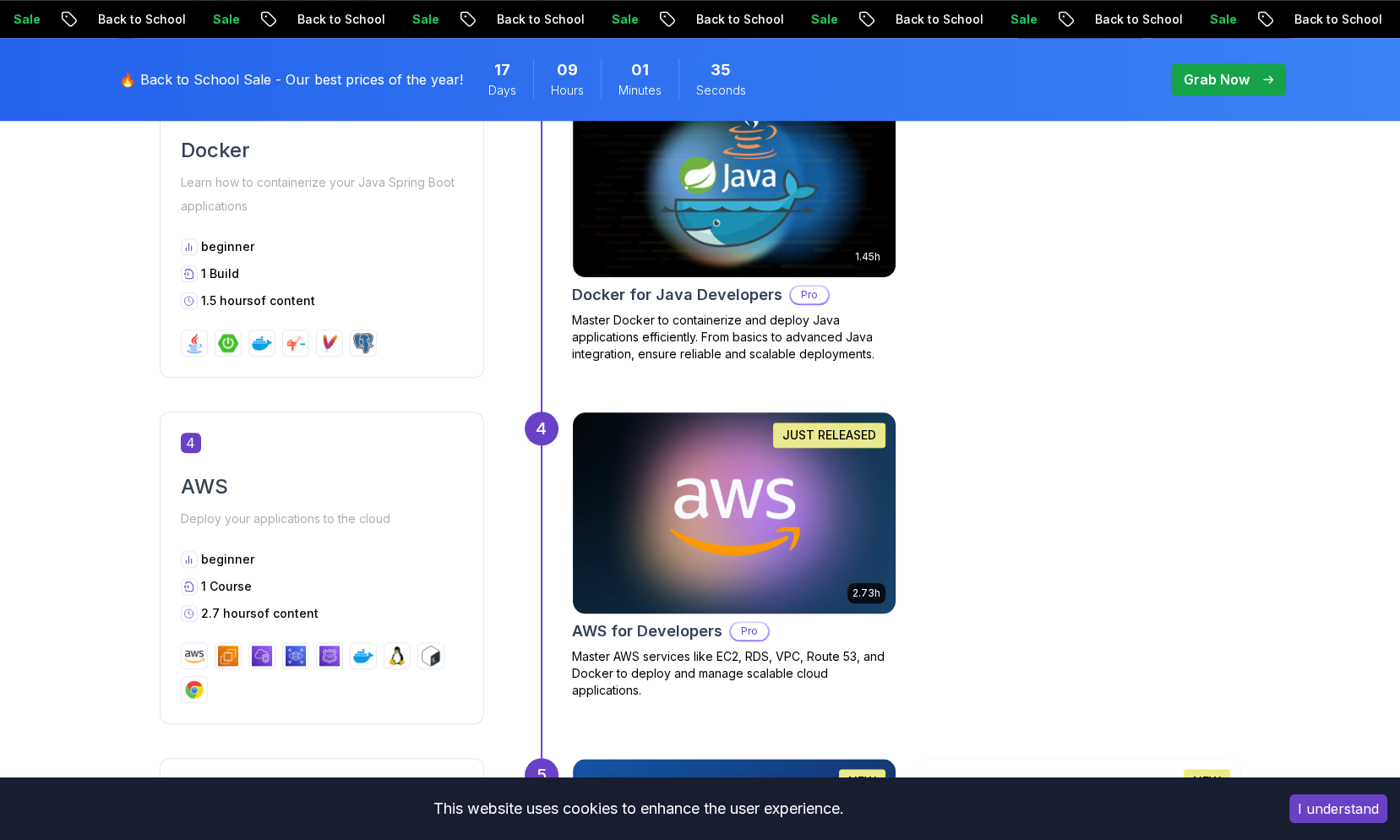
scroll to position [1605, 0]
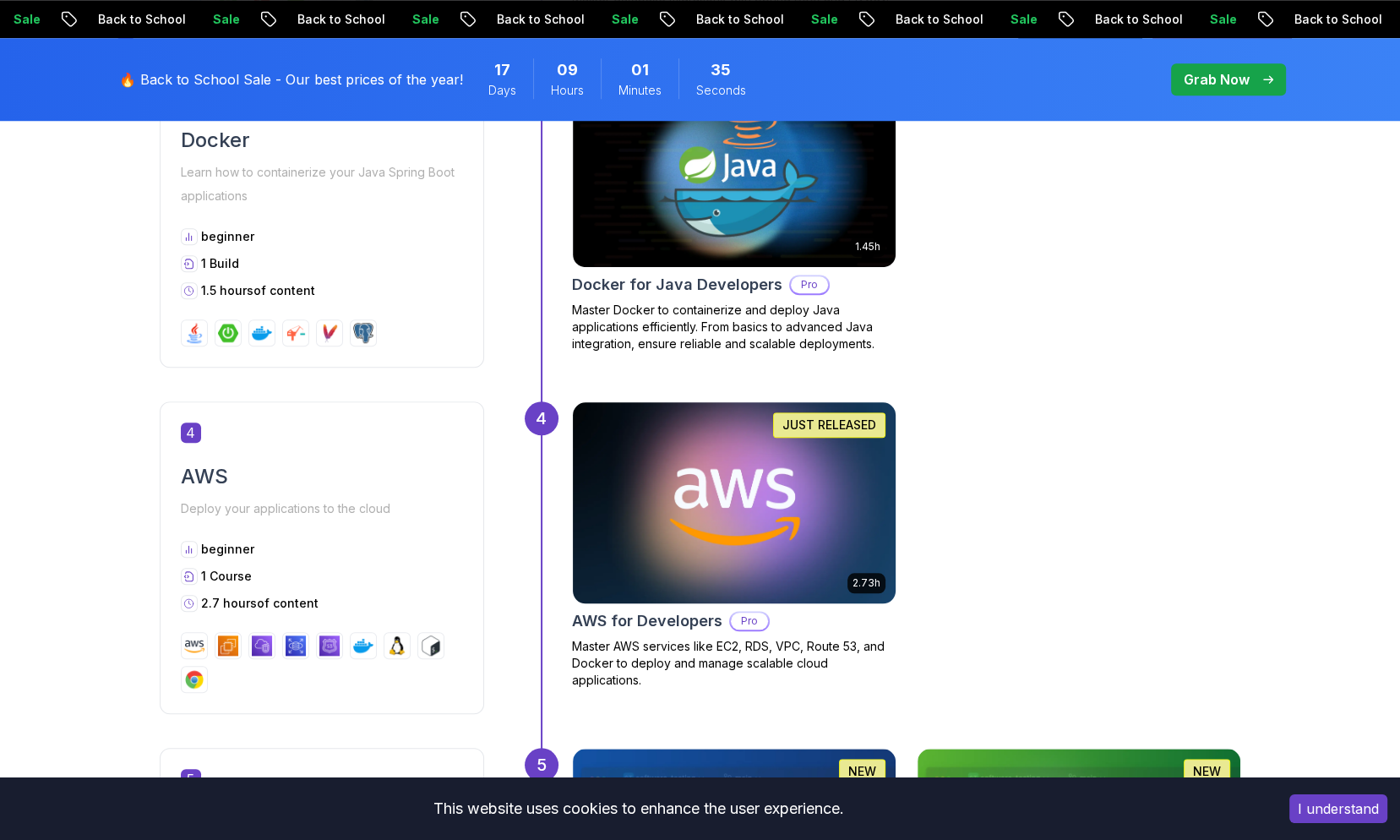
click at [865, 471] on img at bounding box center [733, 503] width 339 height 212
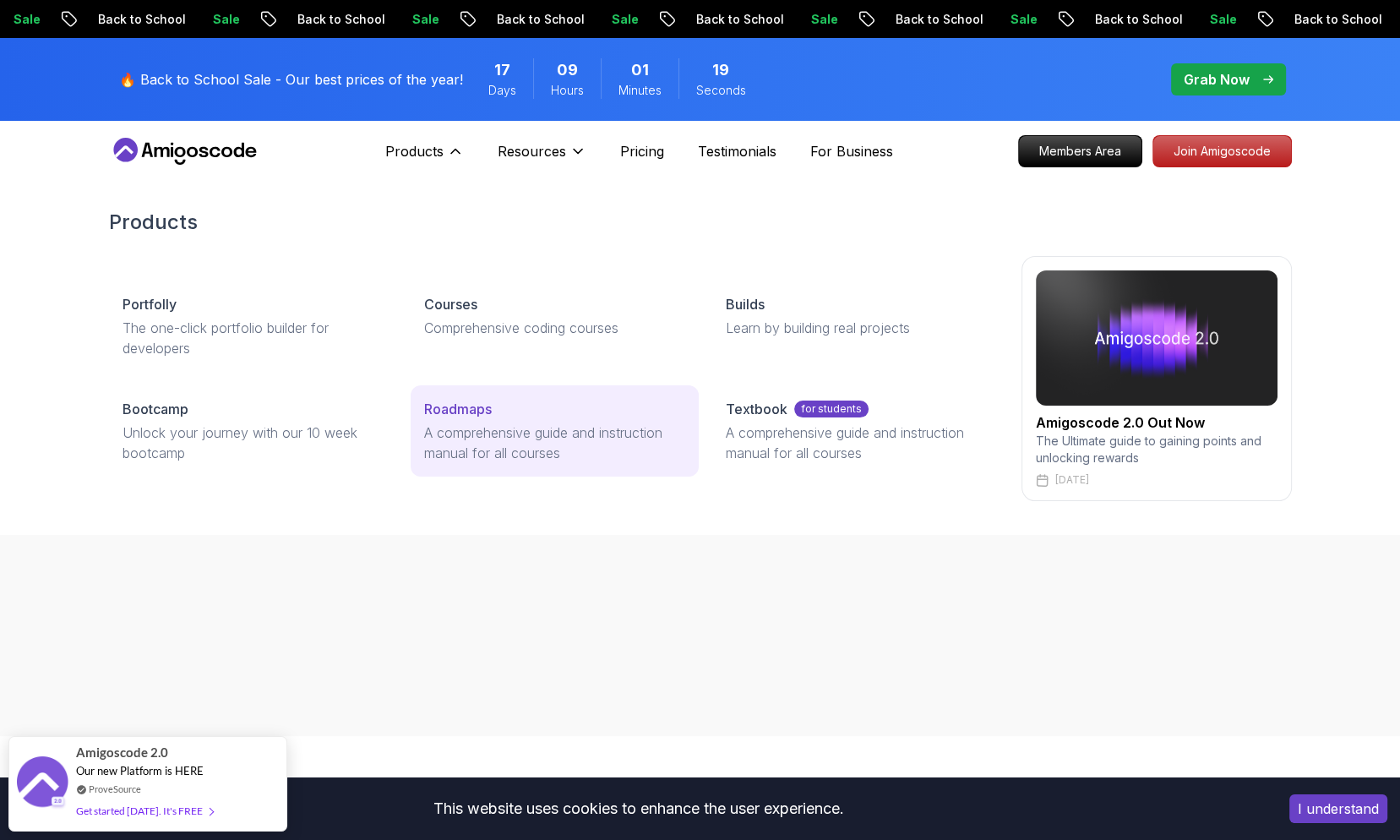
click at [492, 452] on p "A comprehensive guide and instruction manual for all courses" at bounding box center [554, 442] width 261 height 41
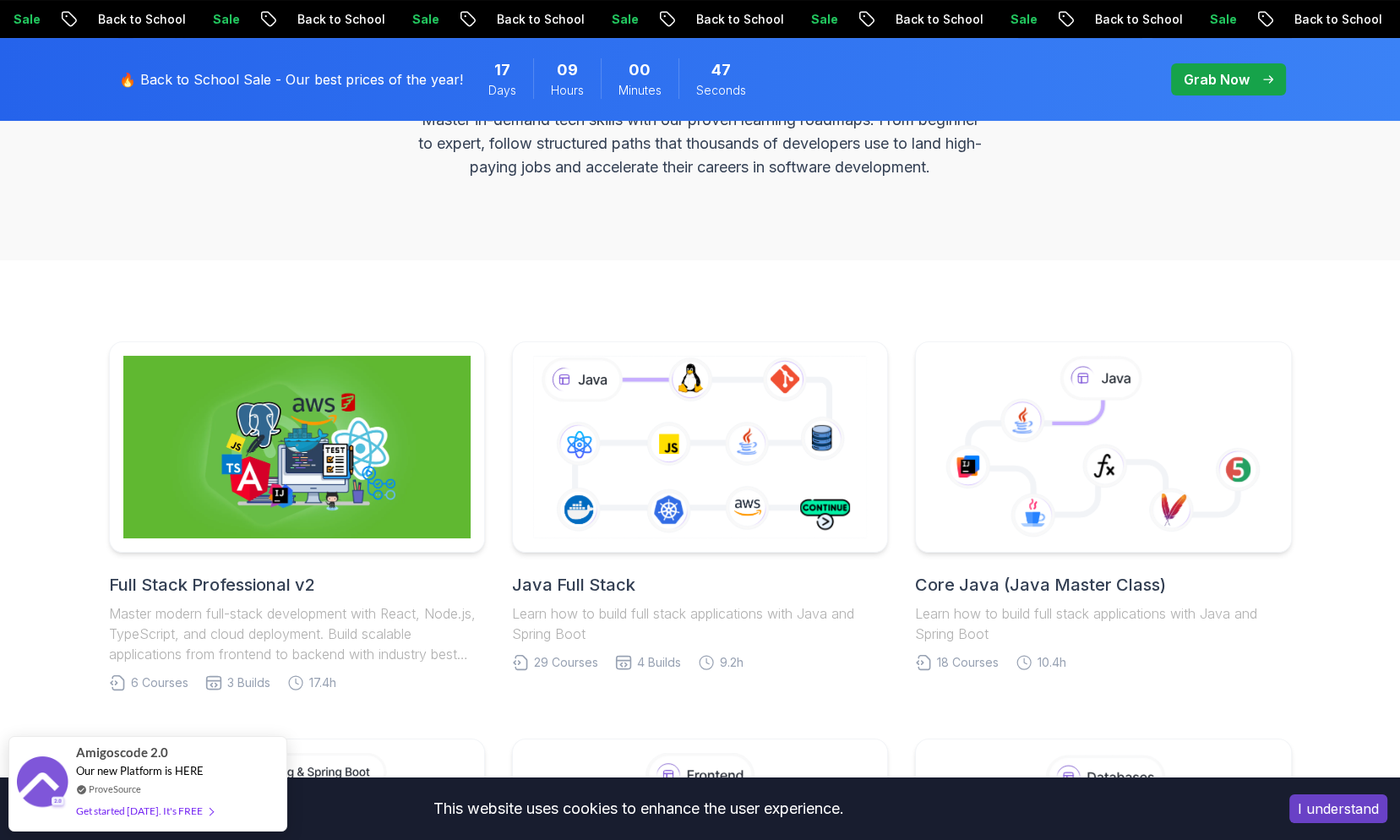
scroll to position [253, 0]
